Goal: Information Seeking & Learning: Learn about a topic

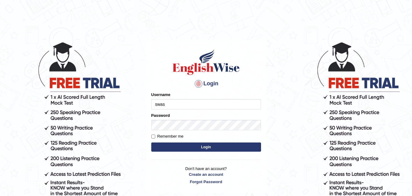
type input "swastikaa"
click at [189, 143] on button "Login" at bounding box center [206, 146] width 110 height 9
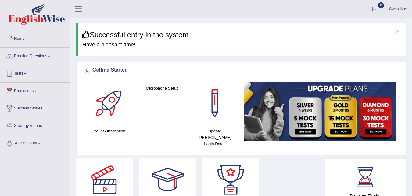
click at [41, 58] on link "Practice Questions" at bounding box center [35, 55] width 70 height 15
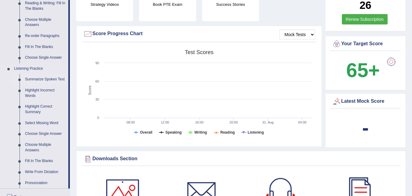
scroll to position [214, 0]
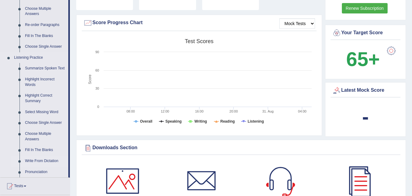
click at [40, 162] on link "Write From Dictation" at bounding box center [45, 160] width 46 height 11
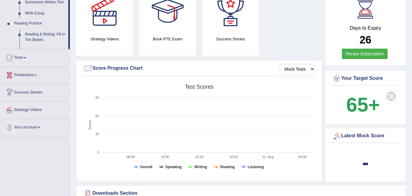
scroll to position [228, 0]
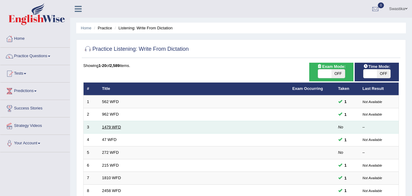
click at [106, 125] on link "1479 WFD" at bounding box center [111, 126] width 19 height 5
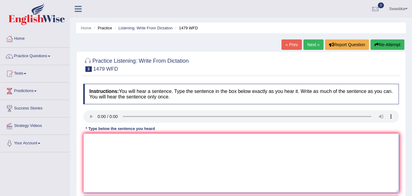
click at [102, 144] on textarea at bounding box center [241, 162] width 316 height 59
type textarea "t"
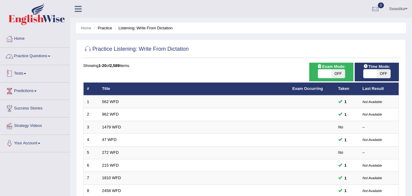
click at [40, 55] on link "Practice Questions" at bounding box center [35, 55] width 70 height 15
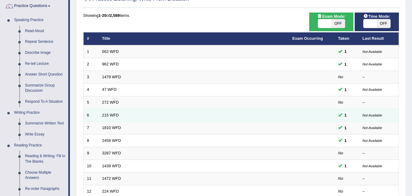
scroll to position [61, 0]
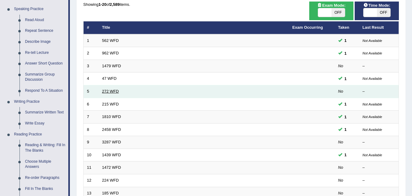
click at [111, 92] on link "272 WFD" at bounding box center [110, 91] width 17 height 5
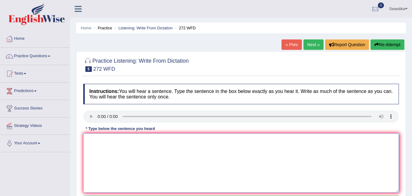
click at [109, 141] on textarea at bounding box center [241, 162] width 316 height 59
click at [178, 138] on textarea "The development has the great negative impacty on the enviroment." at bounding box center [241, 162] width 316 height 59
click at [182, 139] on textarea "The development has the great negative impact on the enviroment." at bounding box center [241, 162] width 316 height 59
click at [184, 140] on textarea "The development has the great negative impact on the enviroment." at bounding box center [241, 162] width 316 height 59
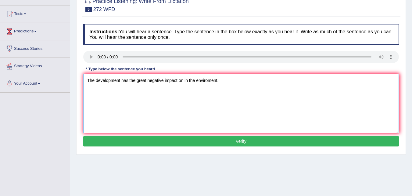
scroll to position [61, 0]
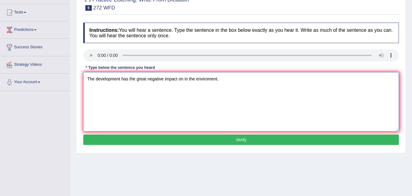
type textarea "The development has the great negative impact on in the enviroment."
click at [209, 141] on button "Verify" at bounding box center [241, 139] width 316 height 10
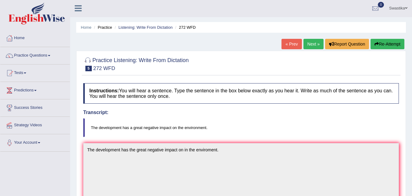
scroll to position [0, 0]
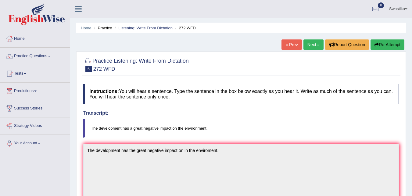
click at [312, 47] on link "Next »" at bounding box center [313, 44] width 20 height 10
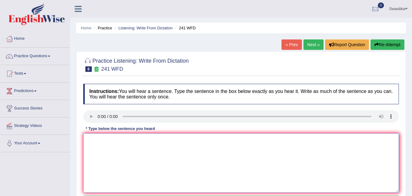
click at [100, 148] on textarea at bounding box center [241, 162] width 316 height 59
click at [93, 141] on textarea "POlease check the information on the website for opening time." at bounding box center [241, 162] width 316 height 59
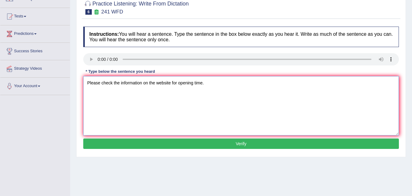
scroll to position [61, 0]
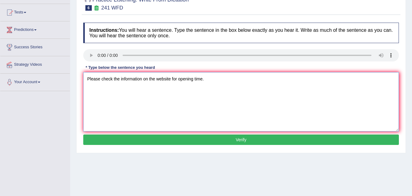
type textarea "Please check the information on the website for opening time."
click at [203, 141] on button "Verify" at bounding box center [241, 139] width 316 height 10
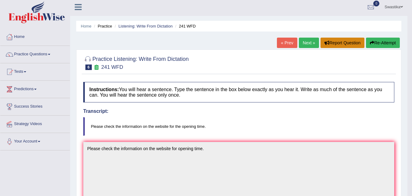
scroll to position [0, 0]
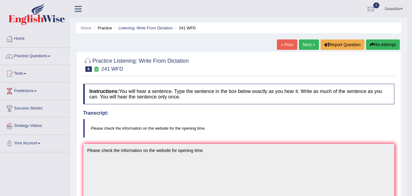
click at [305, 43] on link "Next »" at bounding box center [309, 44] width 20 height 10
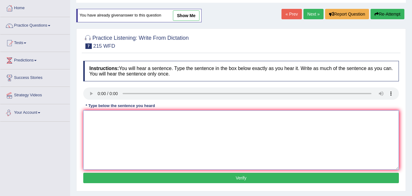
click at [97, 118] on textarea at bounding box center [241, 139] width 316 height 59
drag, startPoint x: 125, startPoint y: 114, endPoint x: 183, endPoint y: 113, distance: 57.4
click at [155, 114] on textarea "Science is found everywhere in the society today" at bounding box center [241, 139] width 316 height 59
click at [181, 116] on textarea "Science is found everywhere in society today" at bounding box center [241, 139] width 316 height 59
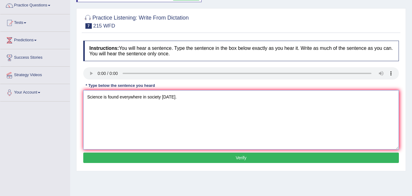
scroll to position [61, 0]
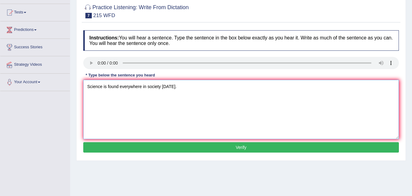
type textarea "Science is found everywhere in society today."
click at [184, 145] on button "Verify" at bounding box center [241, 147] width 316 height 10
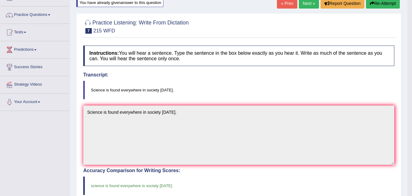
scroll to position [0, 0]
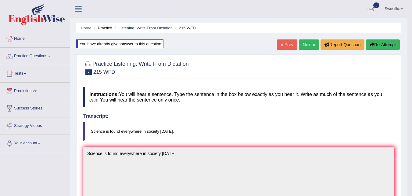
click at [303, 42] on link "Next »" at bounding box center [309, 44] width 20 height 10
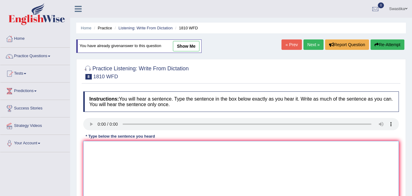
click at [88, 146] on textarea at bounding box center [241, 170] width 316 height 59
type textarea "y"
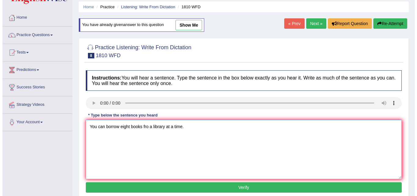
scroll to position [31, 0]
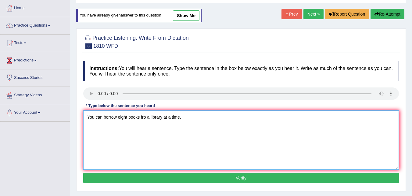
click at [145, 114] on textarea "You can borrow eight books fro a library at a time." at bounding box center [241, 139] width 316 height 59
click at [153, 117] on textarea "You can borrow eight books from a library at a time." at bounding box center [241, 139] width 316 height 59
type textarea "You can borrow eight books from the library at a time."
click at [208, 177] on button "Verify" at bounding box center [241, 177] width 316 height 10
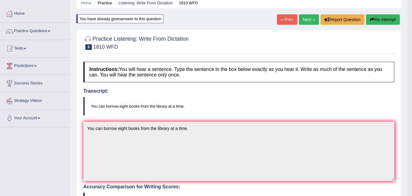
scroll to position [0, 0]
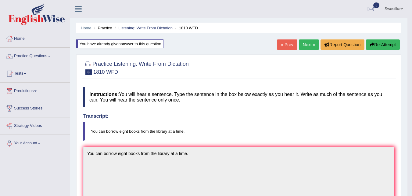
click at [305, 46] on link "Next »" at bounding box center [309, 44] width 20 height 10
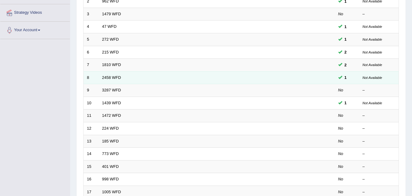
scroll to position [153, 0]
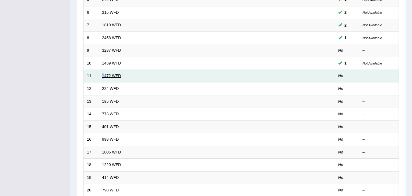
click at [104, 75] on td "1472 WFD" at bounding box center [194, 76] width 190 height 13
click at [108, 75] on link "1472 WFD" at bounding box center [111, 75] width 19 height 5
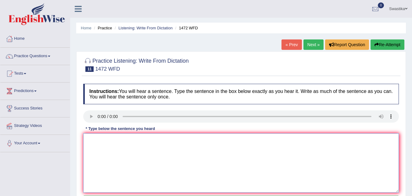
click at [118, 145] on textarea at bounding box center [241, 162] width 316 height 59
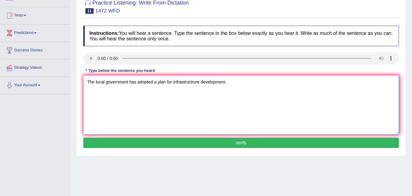
scroll to position [61, 0]
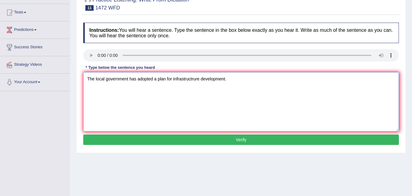
type textarea "The local government has adopted a plan for infrastructrure development."
click at [196, 138] on button "Verify" at bounding box center [241, 139] width 316 height 10
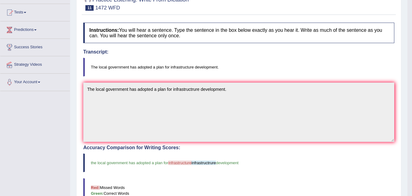
scroll to position [0, 0]
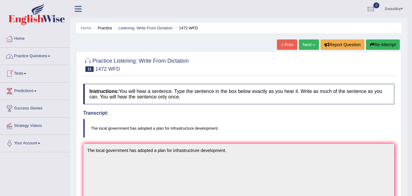
click at [36, 54] on link "Practice Questions" at bounding box center [35, 55] width 70 height 15
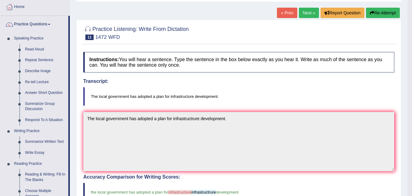
scroll to position [31, 0]
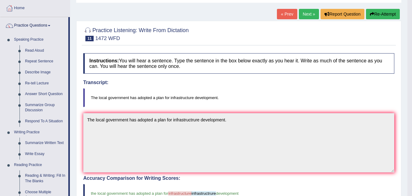
click at [302, 15] on link "Next »" at bounding box center [309, 14] width 20 height 10
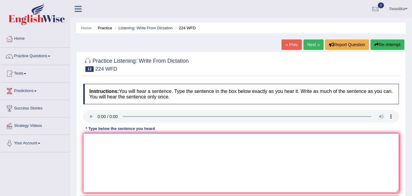
click at [105, 140] on textarea at bounding box center [241, 162] width 316 height 59
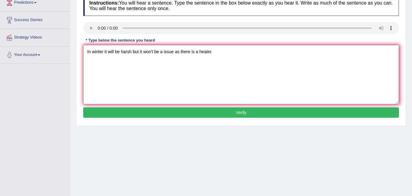
scroll to position [92, 0]
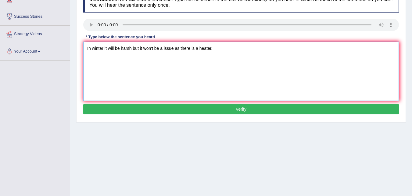
type textarea "In winter it will be harsh but it won't be a issue as there is a heater."
click at [174, 109] on button "Verify" at bounding box center [241, 109] width 316 height 10
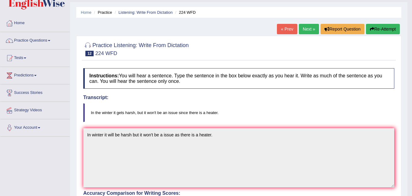
scroll to position [0, 0]
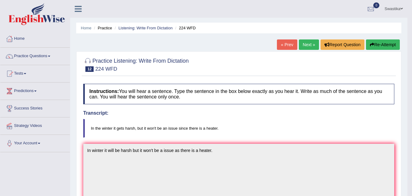
click at [310, 44] on link "Next »" at bounding box center [309, 44] width 20 height 10
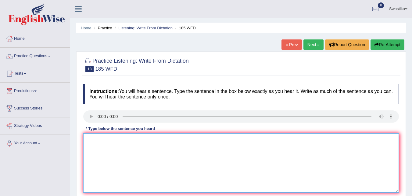
click at [97, 138] on textarea at bounding box center [241, 162] width 316 height 59
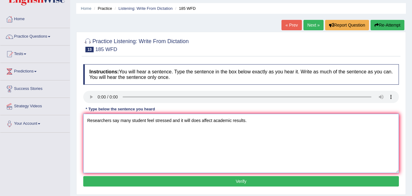
scroll to position [31, 0]
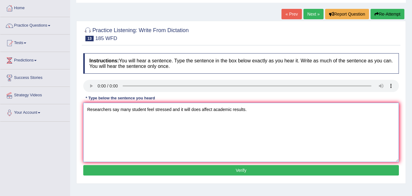
type textarea "Researchers say many student feel stressed and it will does affect academic res…"
click at [196, 169] on button "Verify" at bounding box center [241, 170] width 316 height 10
click at [196, 169] on div "Home Practice Listening: Write From Dictation 185 WFD « Prev Next » Report Ques…" at bounding box center [241, 121] width 342 height 305
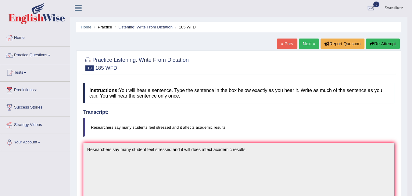
scroll to position [0, 0]
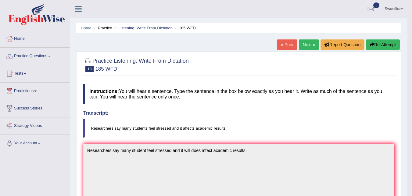
click at [303, 47] on link "Next »" at bounding box center [309, 44] width 20 height 10
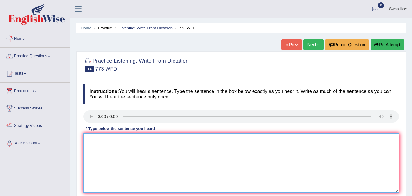
click at [89, 138] on textarea at bounding box center [241, 162] width 316 height 59
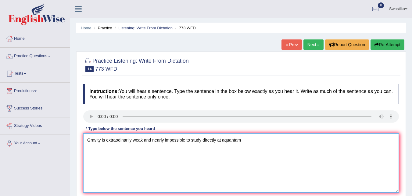
click at [224, 139] on textarea "Gravity is extraodinarily weak and nearly impossible to study directly at aquan…" at bounding box center [241, 162] width 316 height 59
click at [247, 138] on textarea "Gravity is extraodinarily weak and nearly impossible to study directly at a qua…" at bounding box center [241, 162] width 316 height 59
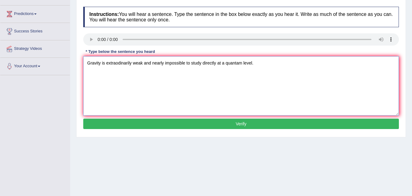
scroll to position [92, 0]
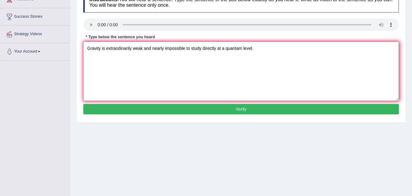
type textarea "Gravity is extraodinarily weak and nearly impossible to study directly at a qua…"
click at [225, 106] on button "Verify" at bounding box center [241, 109] width 316 height 10
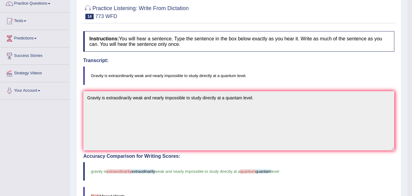
scroll to position [0, 0]
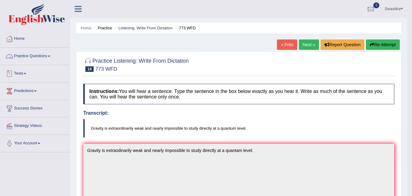
click at [40, 55] on link "Practice Questions" at bounding box center [35, 55] width 70 height 15
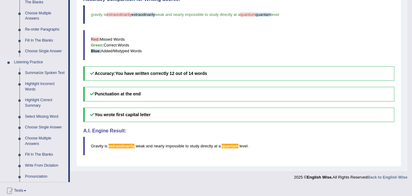
scroll to position [214, 0]
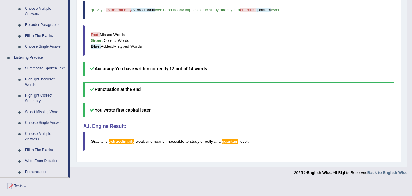
drag, startPoint x: 27, startPoint y: 90, endPoint x: 211, endPoint y: 45, distance: 189.2
click at [211, 45] on blockquote "Red: Missed Words Green: Correct Words Blue: Added/Mistyped Words" at bounding box center [238, 40] width 311 height 30
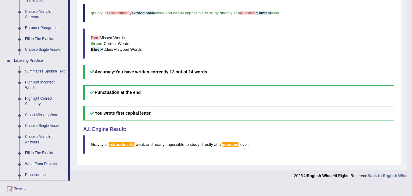
scroll to position [221, 0]
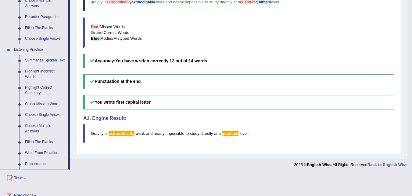
click at [39, 59] on link "Summarize Spoken Text" at bounding box center [45, 60] width 46 height 11
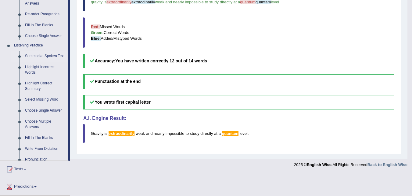
scroll to position [199, 0]
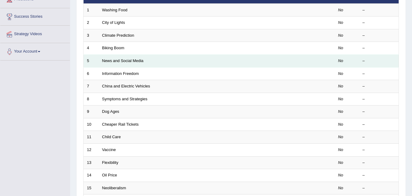
scroll to position [61, 0]
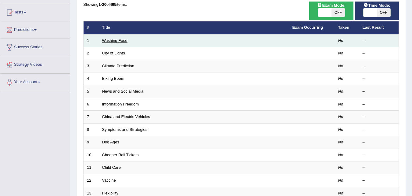
click at [111, 40] on link "Washing Food" at bounding box center [114, 40] width 25 height 5
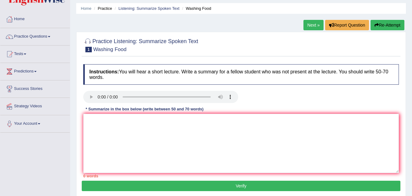
scroll to position [31, 0]
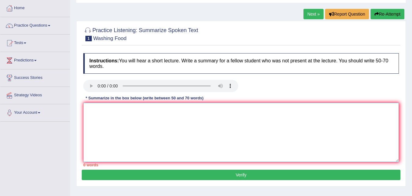
click at [91, 103] on textarea at bounding box center [241, 131] width 316 height 59
type textarea "T"
type textarea "t"
click at [181, 109] on textarea "The main focus of the lecture was washing foods.A number of points" at bounding box center [241, 131] width 316 height 59
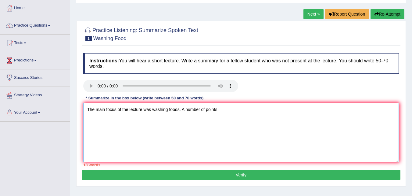
click at [233, 109] on textarea "The main focus of the lecture was washing foods. A number of points" at bounding box center [241, 131] width 316 height 59
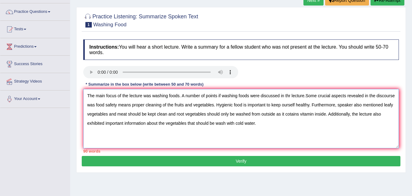
scroll to position [33, 0]
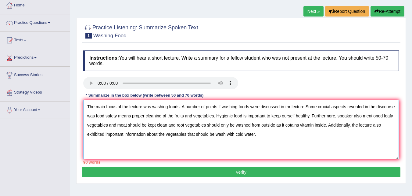
click at [220, 107] on textarea "The main focus of the lecture was washing foods. A number of points if washing …" at bounding box center [241, 129] width 316 height 59
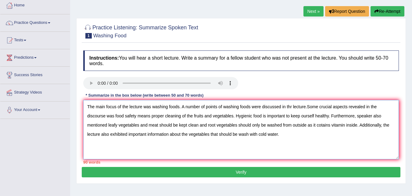
click at [292, 108] on textarea "The main focus of the lecture was washing foods. A number of points of washing …" at bounding box center [241, 129] width 316 height 59
click at [307, 108] on textarea "The main focus of the lecture was washing foods. A number of points of washing …" at bounding box center [241, 129] width 316 height 59
drag, startPoint x: 112, startPoint y: 117, endPoint x: 116, endPoint y: 118, distance: 4.1
click at [113, 117] on textarea "The main focus of the lecture was washing foods. A number of points of washing …" at bounding box center [241, 129] width 316 height 59
drag, startPoint x: 357, startPoint y: 118, endPoint x: 388, endPoint y: 129, distance: 33.5
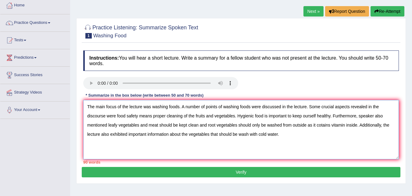
click at [357, 118] on textarea "The main focus of the lecture was washing foods. A number of points of washing …" at bounding box center [241, 129] width 316 height 59
click at [360, 125] on textarea "The main focus of the lecture was washing foods. A number of points of washing …" at bounding box center [241, 129] width 316 height 59
drag, startPoint x: 360, startPoint y: 125, endPoint x: 322, endPoint y: 135, distance: 39.0
click at [322, 135] on textarea "The main focus of the lecture was washing foods. A number of points of washing …" at bounding box center [241, 129] width 316 height 59
type textarea "The main focus of the lecture was washing foods. A number of points of washing …"
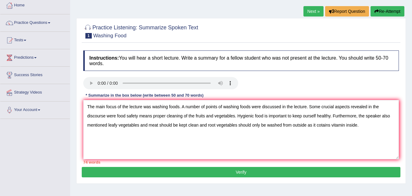
click at [279, 168] on button "Verify" at bounding box center [241, 172] width 319 height 10
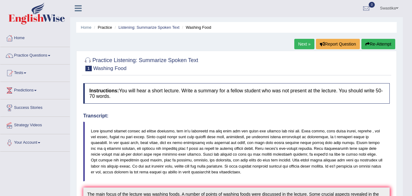
scroll to position [0, 0]
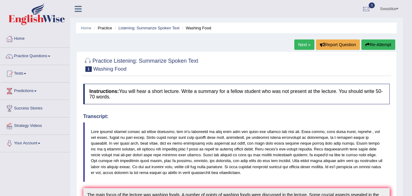
click at [307, 44] on link "Next »" at bounding box center [304, 44] width 20 height 10
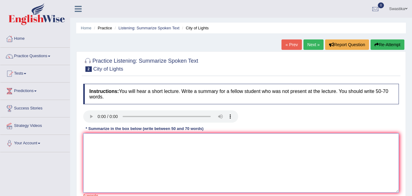
click at [100, 148] on textarea at bounding box center [241, 162] width 316 height 59
type textarea "5"
click at [180, 139] on textarea "The main focus of the lecture was city of lights. nA number of points of" at bounding box center [241, 162] width 316 height 59
click at [220, 135] on textarea "The main focus of the lecture was city of lights. A number of points of" at bounding box center [241, 162] width 316 height 59
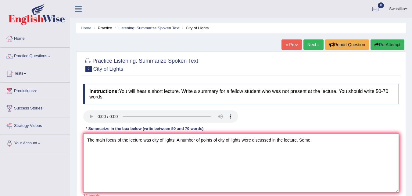
scroll to position [31, 0]
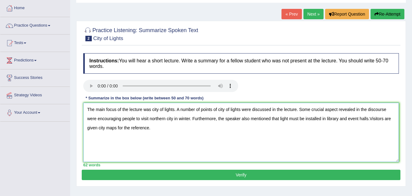
click at [190, 117] on textarea "The main focus of the lecture was city of lights. A number of points of city of…" at bounding box center [241, 131] width 316 height 59
click at [194, 118] on textarea "The main focus of the lecture was city of lights. A number of points of city of…" at bounding box center [241, 131] width 316 height 59
click at [341, 117] on textarea "The main focus of the lecture was city of lights. A number of points of city of…" at bounding box center [241, 131] width 316 height 59
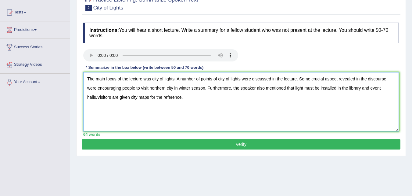
type textarea "The main focus of the lecture was city of lights. A number of points of city of…"
click at [152, 143] on button "Verify" at bounding box center [241, 144] width 319 height 10
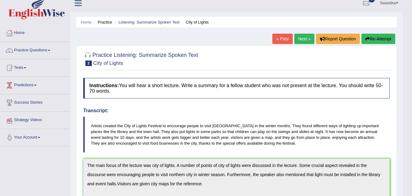
scroll to position [0, 0]
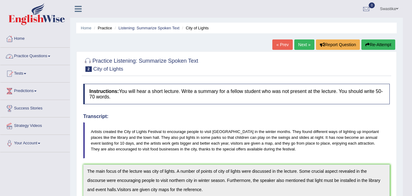
click at [40, 56] on link "Practice Questions" at bounding box center [35, 55] width 70 height 15
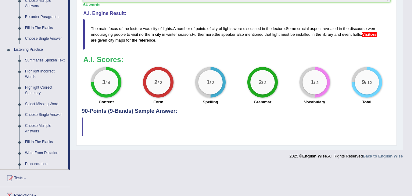
scroll to position [252, 0]
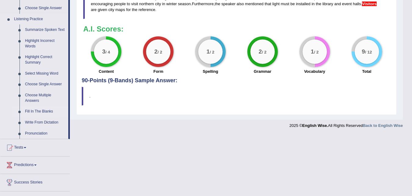
click at [33, 110] on link "Fill In The Blanks" at bounding box center [45, 111] width 46 height 11
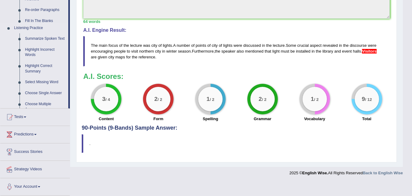
scroll to position [191, 0]
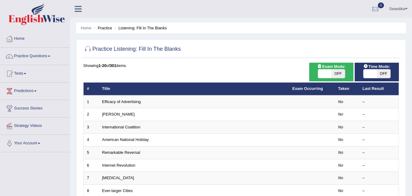
click at [110, 101] on link "Efficacy of Advertising" at bounding box center [121, 101] width 39 height 5
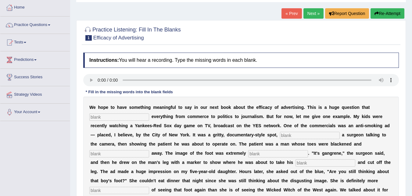
scroll to position [31, 0]
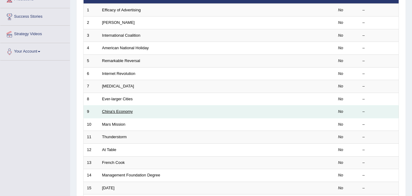
click at [122, 110] on link "China's Economy" at bounding box center [117, 111] width 31 height 5
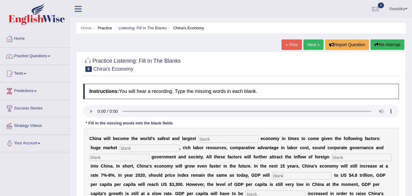
click at [233, 141] on input "text" at bounding box center [229, 138] width 60 height 7
click at [201, 140] on input "text" at bounding box center [229, 138] width 60 height 7
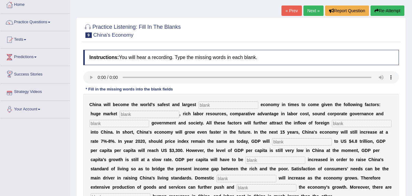
scroll to position [33, 0]
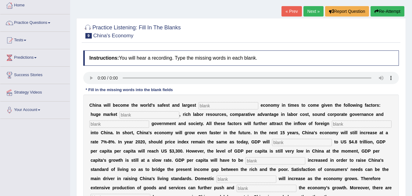
click at [214, 106] on input "text" at bounding box center [229, 105] width 60 height 7
click at [267, 160] on input "text" at bounding box center [276, 160] width 60 height 7
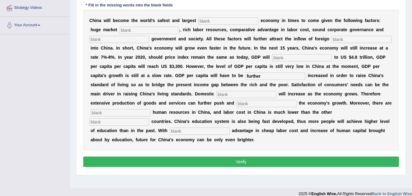
scroll to position [125, 0]
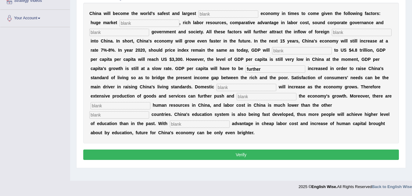
type input "further"
click at [222, 87] on input "text" at bounding box center [247, 87] width 60 height 7
click at [242, 94] on input "text" at bounding box center [267, 96] width 60 height 7
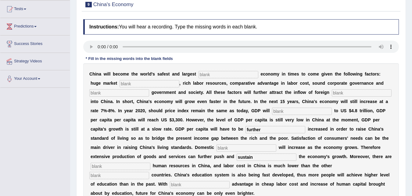
scroll to position [64, 0]
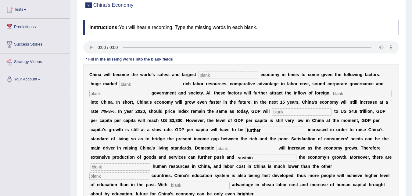
type input "sustain"
click at [208, 73] on input "text" at bounding box center [229, 74] width 60 height 7
type input "investment"
click at [141, 85] on input "text" at bounding box center [150, 84] width 60 height 7
type input "potential"
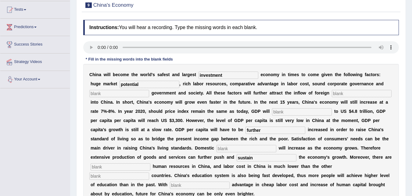
click at [94, 91] on input "text" at bounding box center [119, 93] width 60 height 7
type input "stable"
click at [340, 94] on input "text" at bounding box center [362, 93] width 60 height 7
type input "capital"
click at [283, 113] on input "text" at bounding box center [302, 111] width 60 height 7
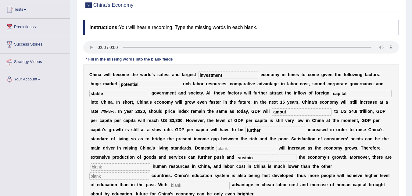
click at [284, 112] on input "amout" at bounding box center [302, 111] width 60 height 7
type input "amount"
click at [255, 150] on input "text" at bounding box center [247, 148] width 60 height 7
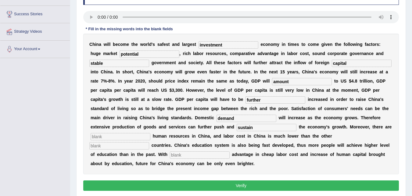
scroll to position [94, 0]
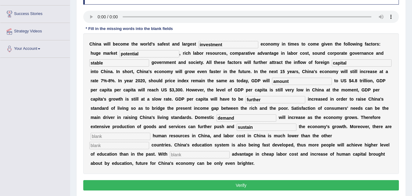
type input "demand"
click at [125, 145] on input "text" at bounding box center [119, 145] width 60 height 7
click at [126, 138] on input "text" at bounding box center [121, 135] width 60 height 7
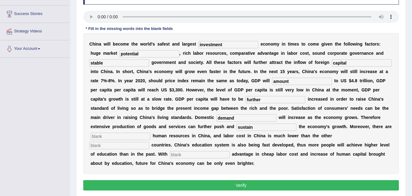
click at [124, 144] on input "text" at bounding box center [119, 145] width 60 height 7
type input "industrialize"
click at [189, 154] on input "text" at bounding box center [200, 154] width 60 height 7
type input "comparative"
click at [133, 137] on input "text" at bounding box center [121, 135] width 60 height 7
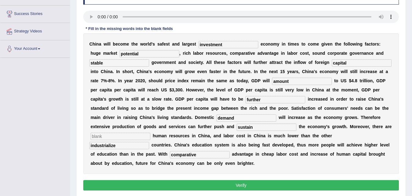
click at [190, 182] on button "Verify" at bounding box center [241, 185] width 316 height 10
click at [111, 133] on input "text" at bounding box center [121, 135] width 60 height 7
type input "many"
click at [185, 183] on button "Verify" at bounding box center [241, 185] width 316 height 10
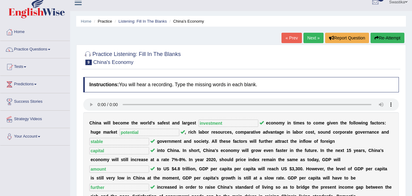
scroll to position [3, 0]
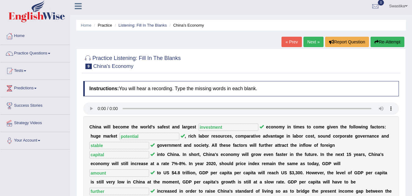
click at [296, 44] on link "« Prev" at bounding box center [292, 42] width 20 height 10
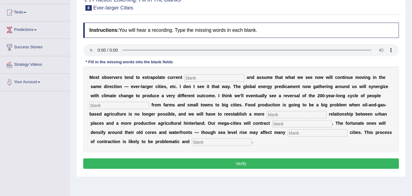
click at [236, 165] on button "Verify" at bounding box center [241, 163] width 316 height 10
click at [192, 78] on input "text" at bounding box center [215, 77] width 60 height 7
click at [194, 78] on input "treands" at bounding box center [215, 77] width 60 height 7
type input "trends"
click at [133, 106] on input "text" at bounding box center [119, 105] width 60 height 7
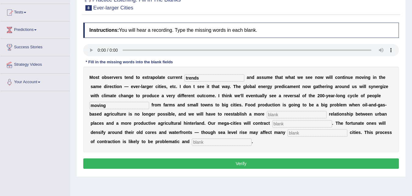
type input "moving"
click at [269, 114] on input "text" at bounding box center [297, 114] width 60 height 7
type input "meaningful"
click at [276, 124] on input "text" at bounding box center [302, 123] width 60 height 7
click at [278, 122] on input "text" at bounding box center [302, 123] width 60 height 7
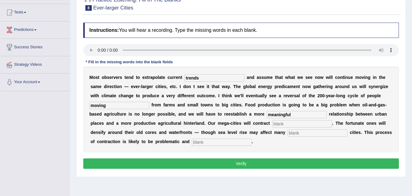
click at [288, 124] on input "text" at bounding box center [302, 123] width 60 height 7
type input "substansly"
click at [293, 132] on input "text" at bounding box center [318, 132] width 60 height 7
type input "harbours"
click at [229, 140] on input "text" at bounding box center [222, 141] width 60 height 7
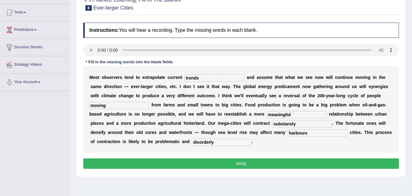
type input "disorderly"
click at [304, 122] on input "substansly" at bounding box center [302, 123] width 60 height 7
type input "s"
type input "sustainsly"
click at [265, 162] on button "Verify" at bounding box center [241, 163] width 316 height 10
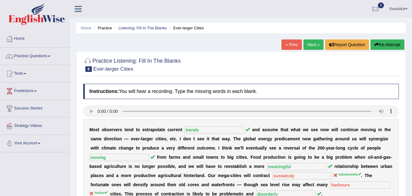
click at [309, 42] on link "Next »" at bounding box center [313, 44] width 20 height 10
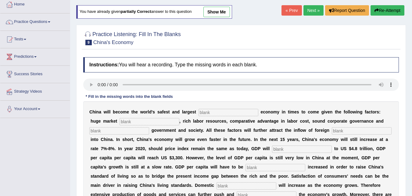
scroll to position [31, 0]
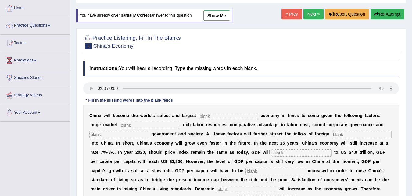
click at [312, 14] on link "Next »" at bounding box center [313, 14] width 20 height 10
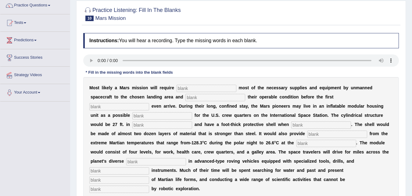
scroll to position [61, 0]
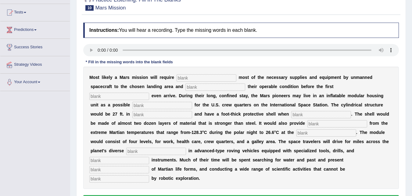
click at [304, 134] on input "text" at bounding box center [326, 132] width 60 height 7
type input "equator"
click at [144, 153] on input "text" at bounding box center [156, 150] width 60 height 7
type input "train"
click at [113, 180] on input "text" at bounding box center [119, 178] width 60 height 7
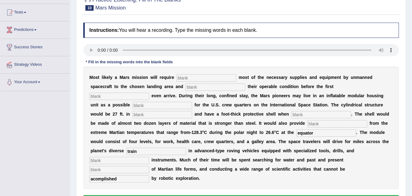
type input "acomplished"
click at [111, 170] on input "text" at bounding box center [119, 169] width 60 height 7
type input "evidence"
click at [114, 160] on input "text" at bounding box center [119, 159] width 60 height 7
type input "analitical"
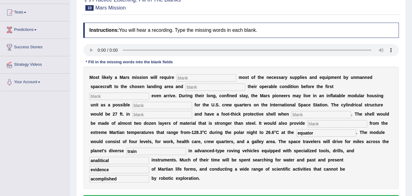
click at [315, 123] on input "text" at bounding box center [337, 123] width 60 height 7
click at [318, 122] on input "text" at bounding box center [337, 123] width 60 height 7
type input "insulation"
click at [310, 115] on input "text" at bounding box center [321, 114] width 60 height 7
type input "inflated"
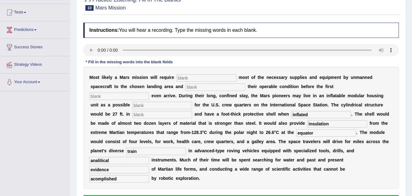
click at [187, 79] on input "text" at bounding box center [207, 77] width 60 height 7
type input "transferring"
click at [205, 86] on input "text" at bounding box center [215, 86] width 60 height 7
click at [190, 86] on input "sonfirming" at bounding box center [215, 86] width 60 height 7
type input "confirming"
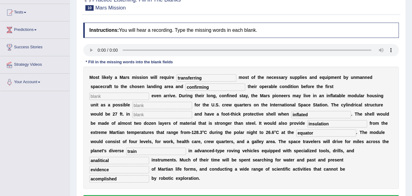
click at [138, 98] on input "text" at bounding box center [119, 95] width 60 height 7
type input "astronut"
click at [146, 106] on input "text" at bounding box center [162, 105] width 60 height 7
click at [137, 105] on input "relacement" at bounding box center [162, 105] width 60 height 7
type input "replacement"
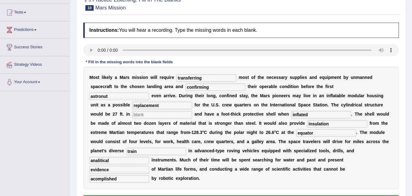
click at [153, 115] on input "text" at bounding box center [162, 114] width 60 height 7
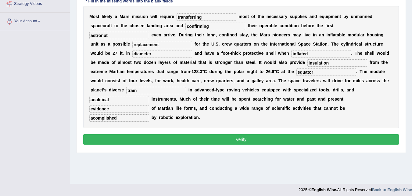
scroll to position [122, 0]
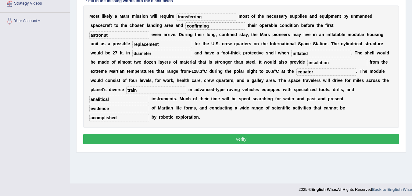
type input "diameter"
click at [260, 139] on button "Verify" at bounding box center [241, 139] width 316 height 10
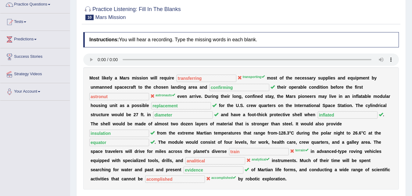
scroll to position [0, 0]
